Goal: Navigation & Orientation: Find specific page/section

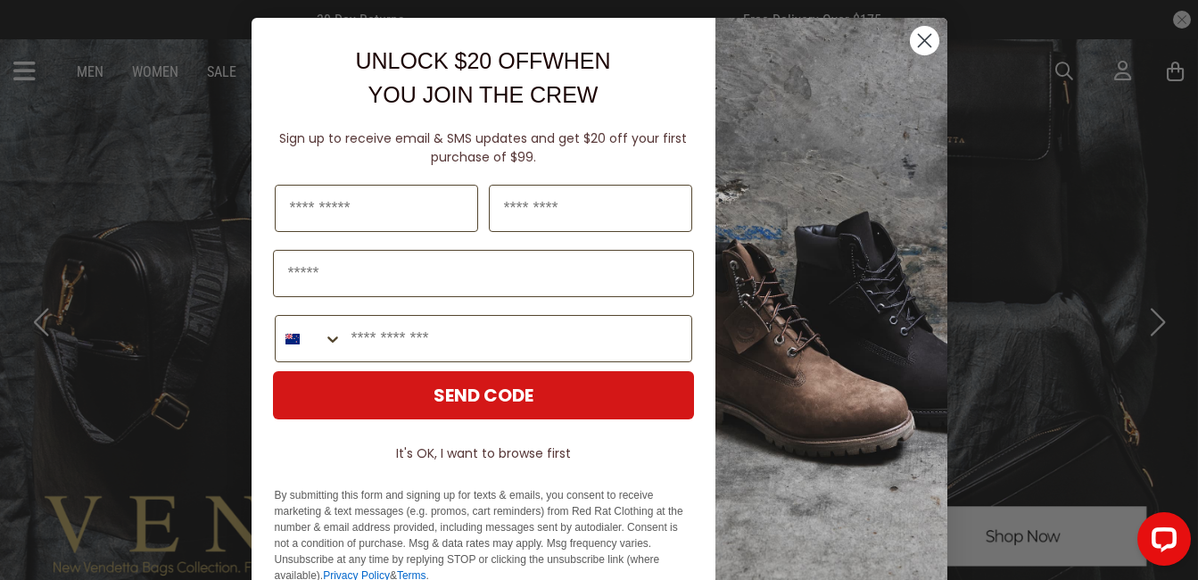
click at [915, 40] on circle "Close dialog" at bounding box center [923, 40] width 29 height 29
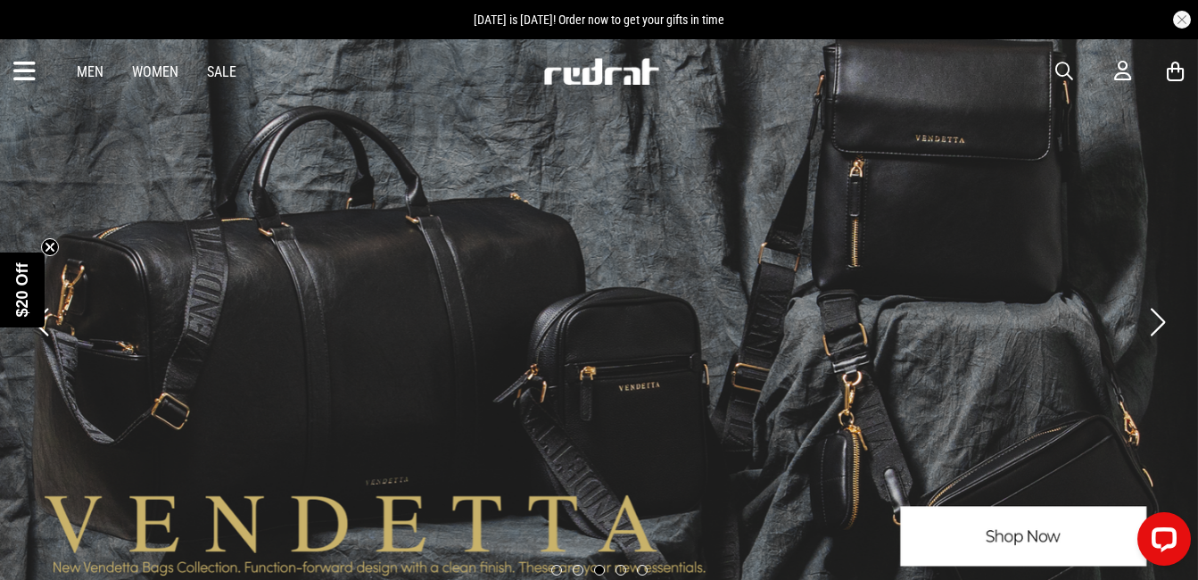
click at [220, 81] on div "Men Women Sale Sign in New Back Footwear Back Mens Back Womens Back Youth & Kid…" at bounding box center [599, 71] width 1198 height 64
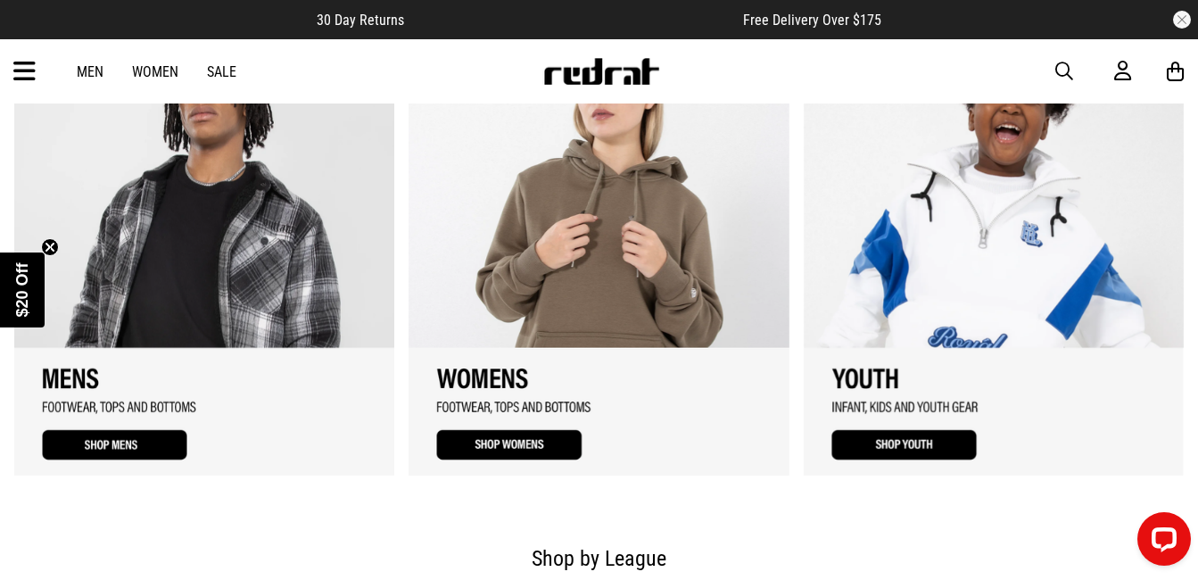
scroll to position [1338, 0]
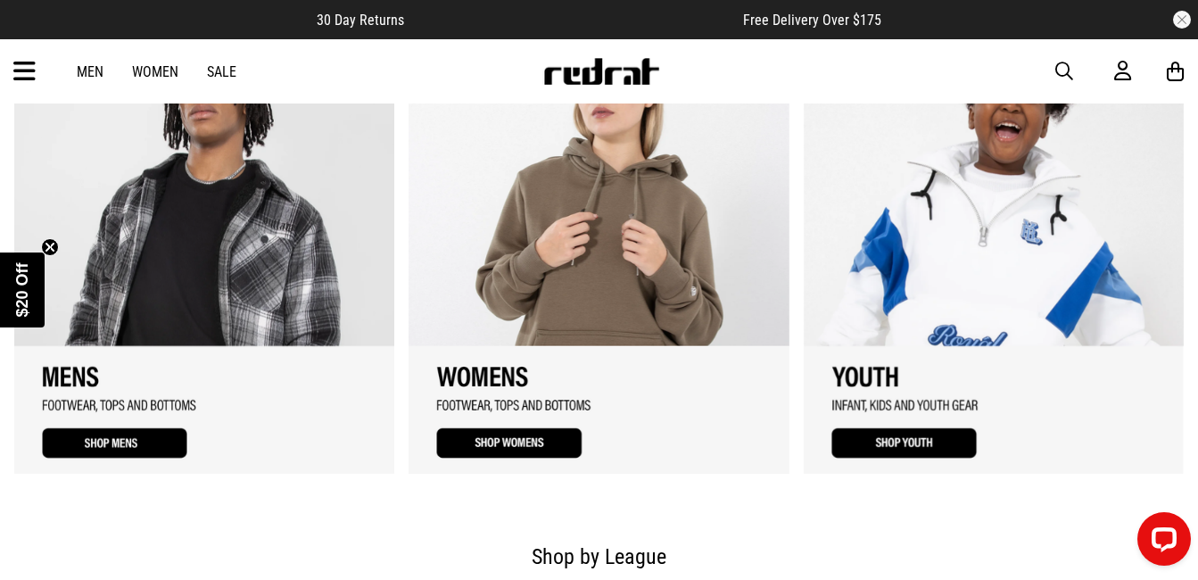
click at [122, 443] on link "1 / 3" at bounding box center [204, 251] width 380 height 446
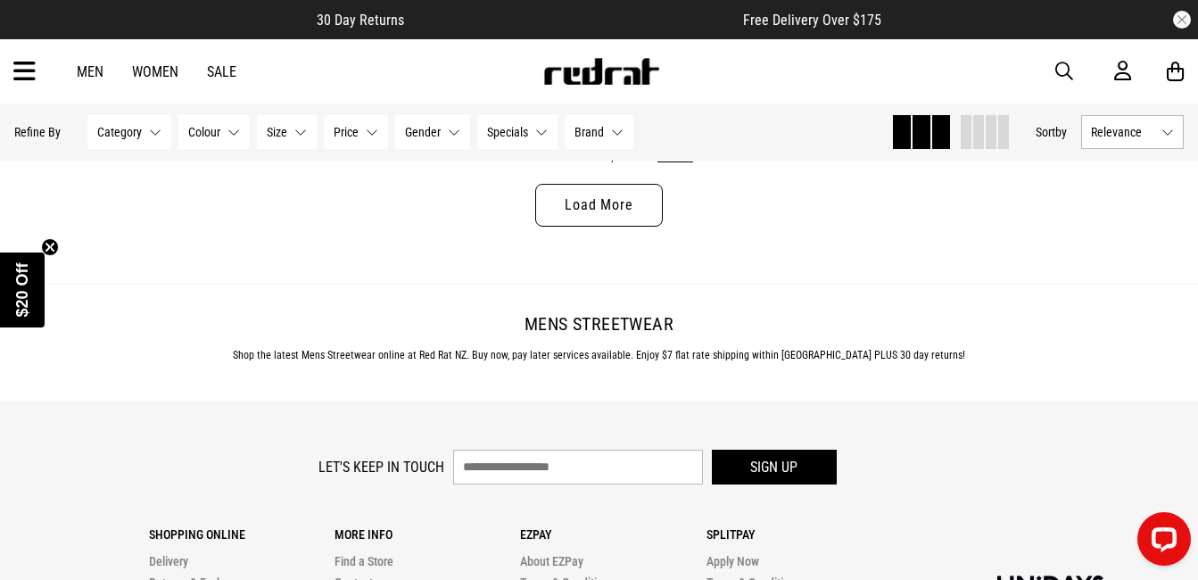
scroll to position [5532, 0]
